Goal: Check status: Check status

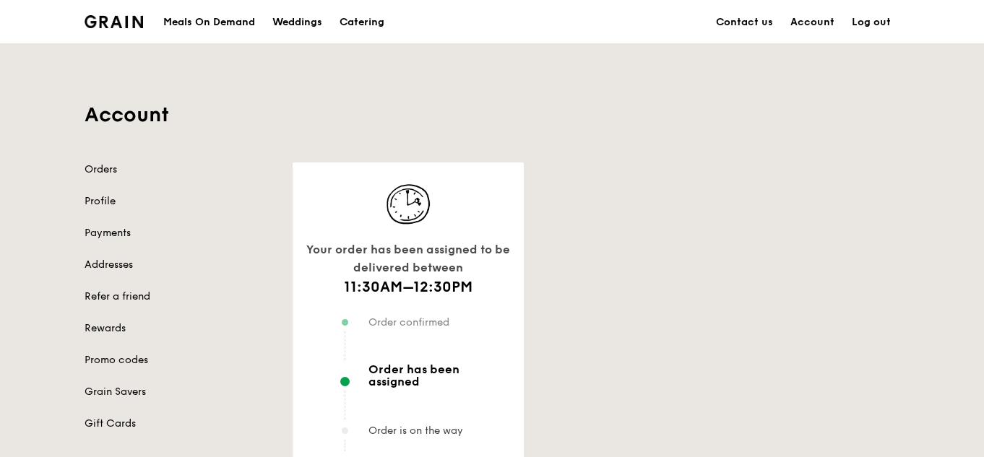
click at [381, 220] on img at bounding box center [408, 204] width 72 height 49
click at [103, 195] on link "Profile" at bounding box center [180, 201] width 191 height 14
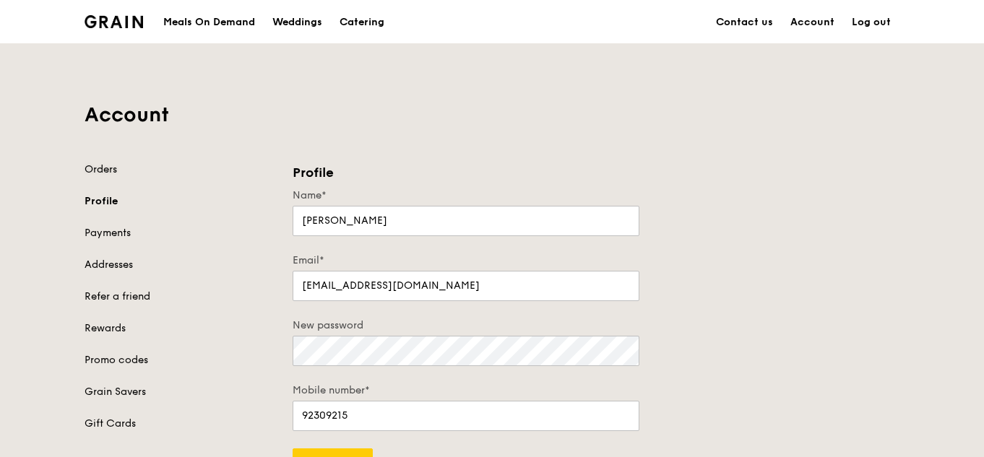
click at [106, 172] on link "Orders" at bounding box center [180, 170] width 191 height 14
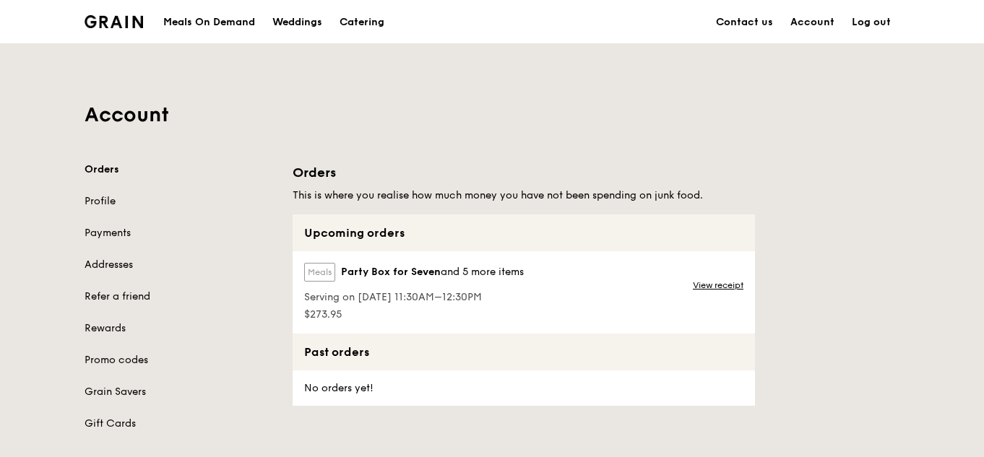
click at [326, 272] on label "Meals" at bounding box center [319, 272] width 31 height 19
click at [711, 279] on div "View receipt" at bounding box center [719, 292] width 71 height 82
click at [719, 287] on link "View receipt" at bounding box center [718, 286] width 51 height 12
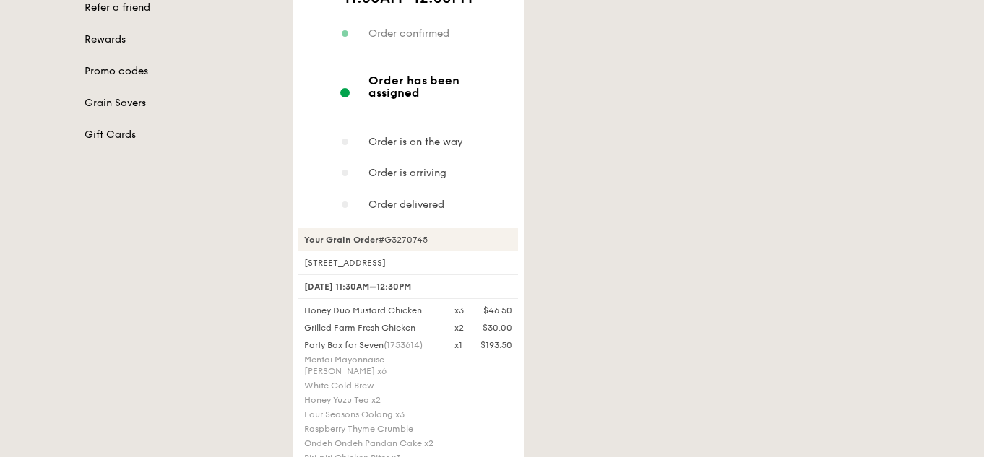
scroll to position [217, 0]
